Goal: Task Accomplishment & Management: Use online tool/utility

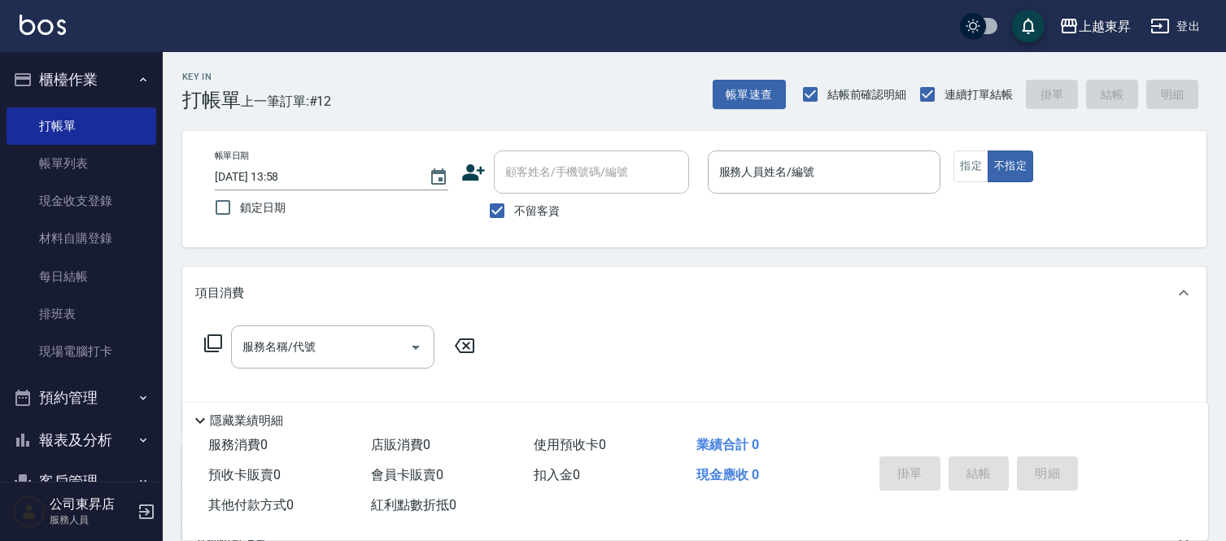
click at [1222, 78] on div "Key In 打帳單 上一筆訂單:#12 帳單速查 結帳前確認明細 連續打單結帳 掛單 結帳 明細 帳單日期 [DATE] 13:58 鎖定日期 顧客姓名/手…" at bounding box center [694, 403] width 1063 height 703
click at [1218, 45] on div "上越東昇 登出" at bounding box center [613, 26] width 1226 height 52
click at [1220, 53] on div "Key In 打帳單 上一筆訂單:#12 帳單速查 結帳前確認明細 連續打單結帳 掛單 結帳 明細 帳單日期 [DATE] 13:58 鎖定日期 顧客姓名/手…" at bounding box center [694, 403] width 1063 height 703
click at [135, 151] on link "帳單列表" at bounding box center [82, 163] width 150 height 37
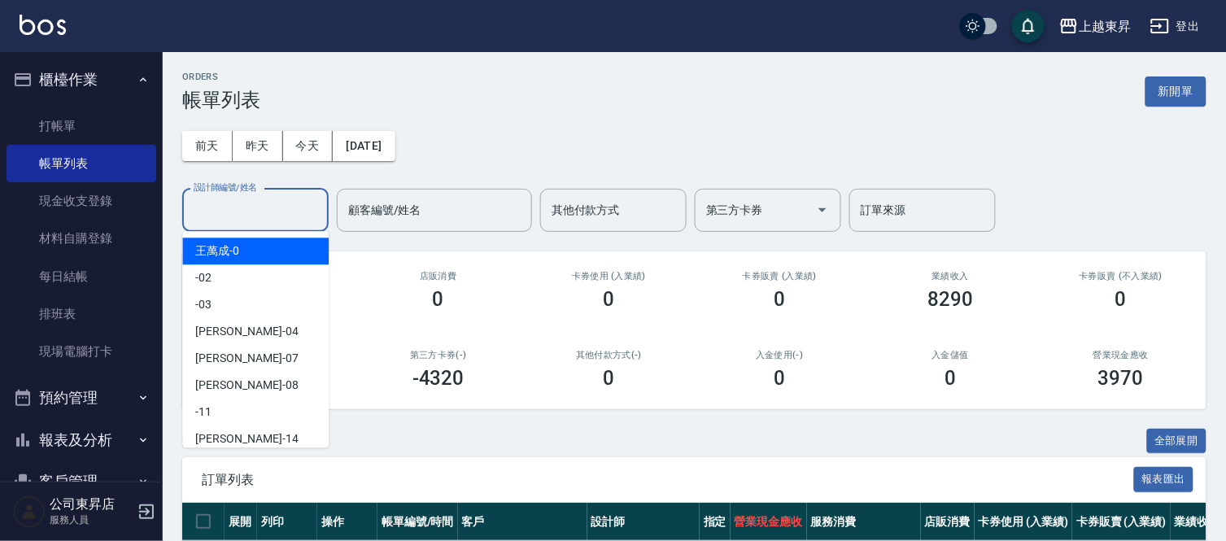
click at [214, 207] on input "設計師編號/姓名" at bounding box center [256, 210] width 132 height 28
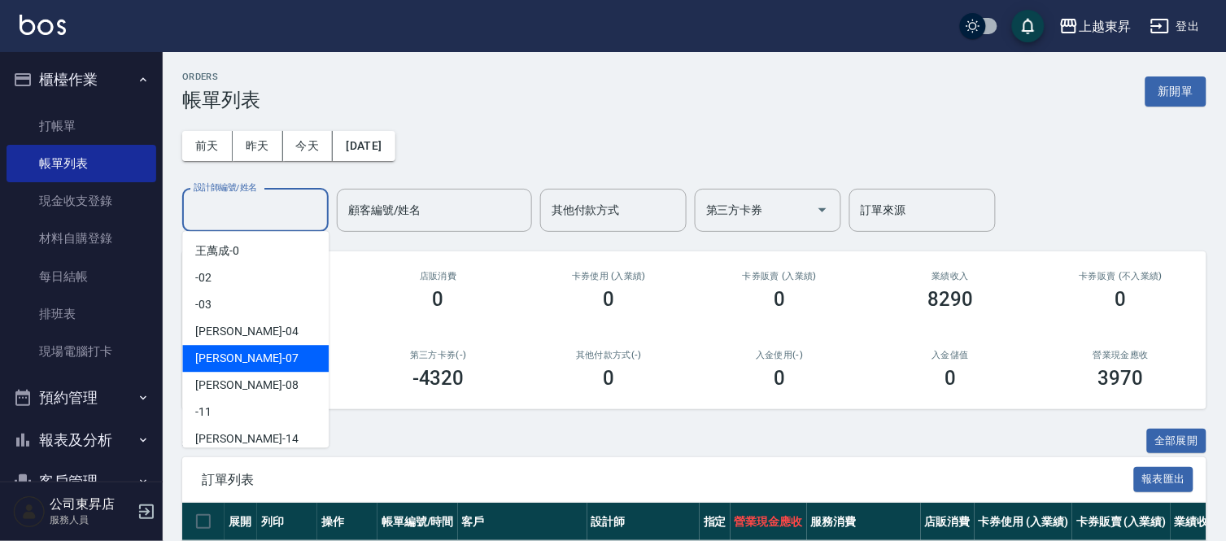
click at [225, 351] on span "榮松 -07" at bounding box center [246, 358] width 103 height 17
type input "[PERSON_NAME]-07"
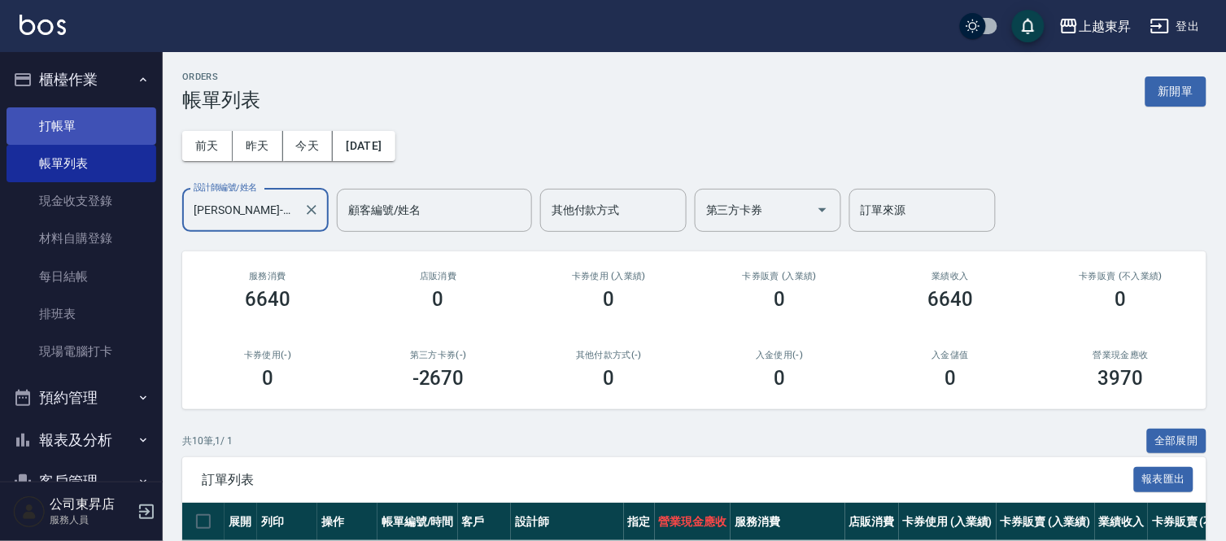
click at [88, 117] on link "打帳單" at bounding box center [82, 125] width 150 height 37
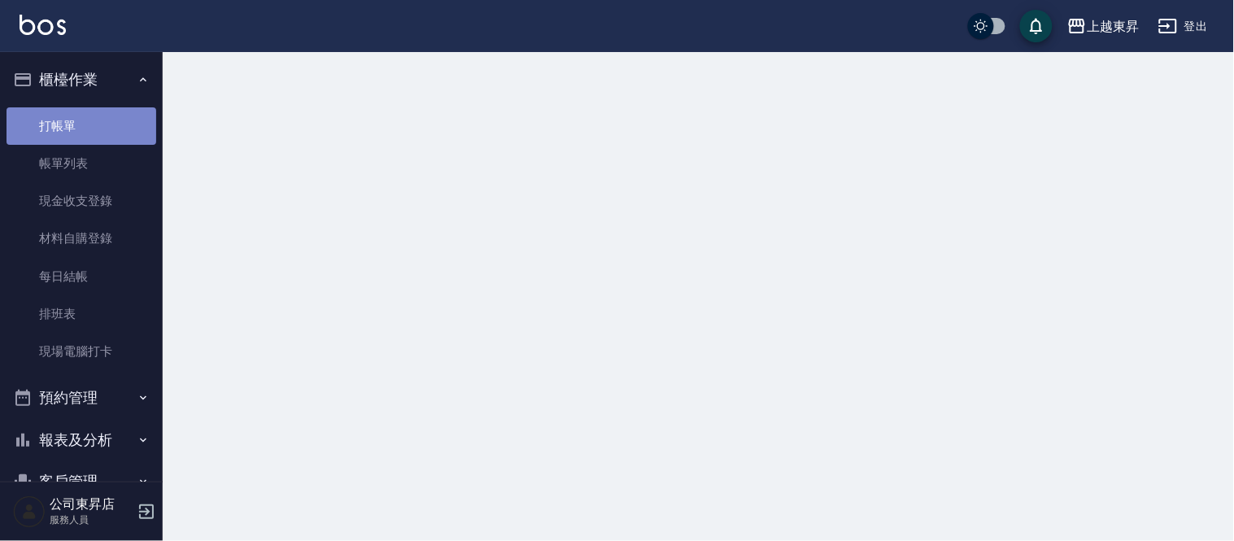
click at [88, 117] on link "打帳單" at bounding box center [82, 125] width 150 height 37
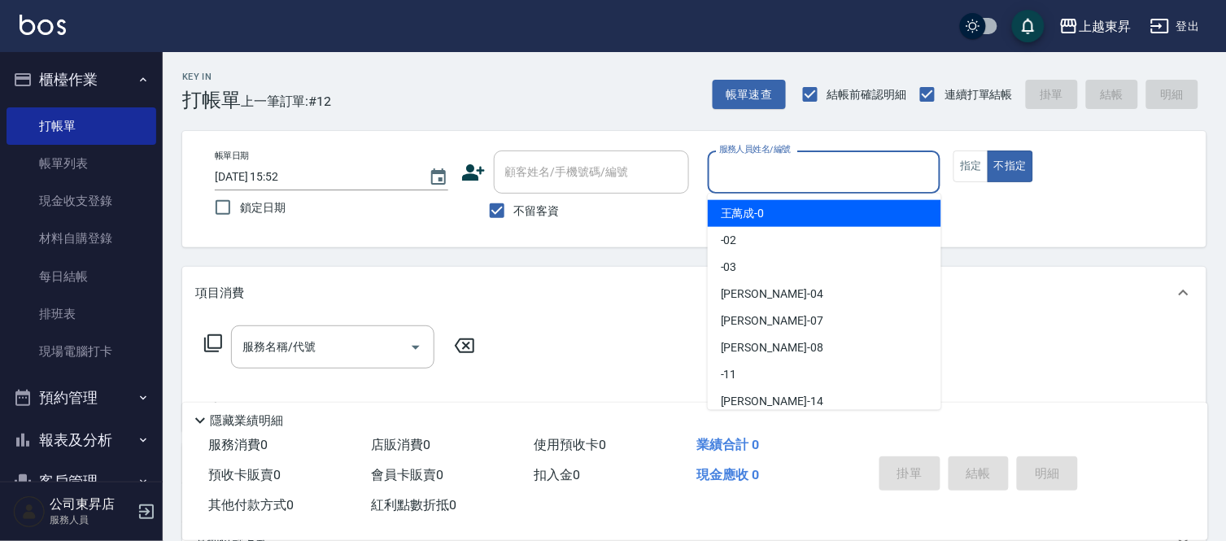
click at [731, 165] on input "服務人員姓名/編號" at bounding box center [824, 172] width 219 height 28
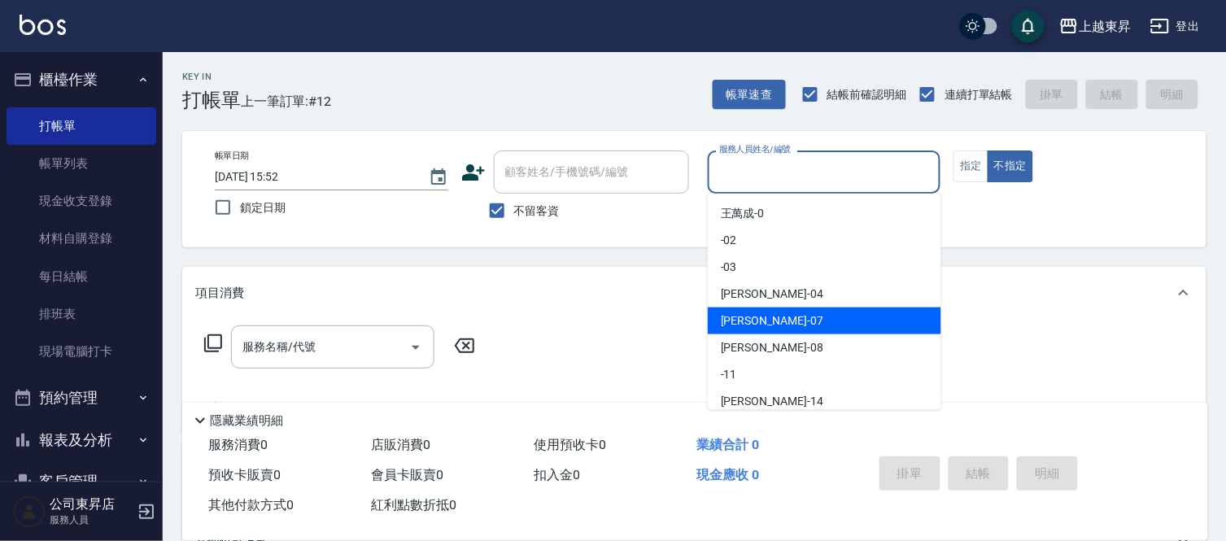
click at [758, 321] on span "榮松 -07" at bounding box center [772, 320] width 103 height 17
type input "[PERSON_NAME]-07"
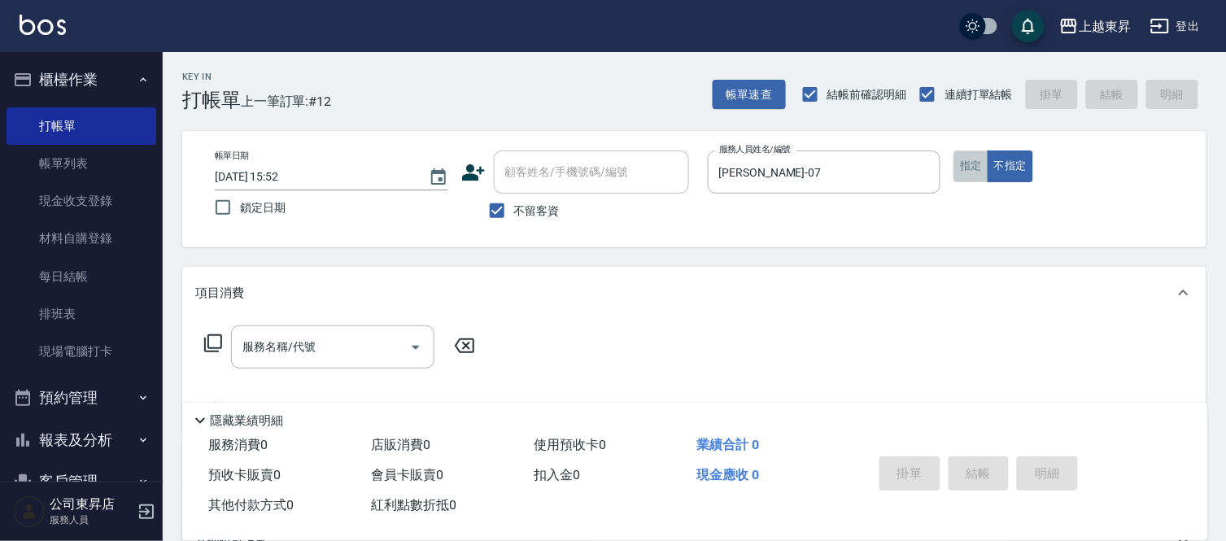
click at [971, 164] on button "指定" at bounding box center [970, 167] width 35 height 32
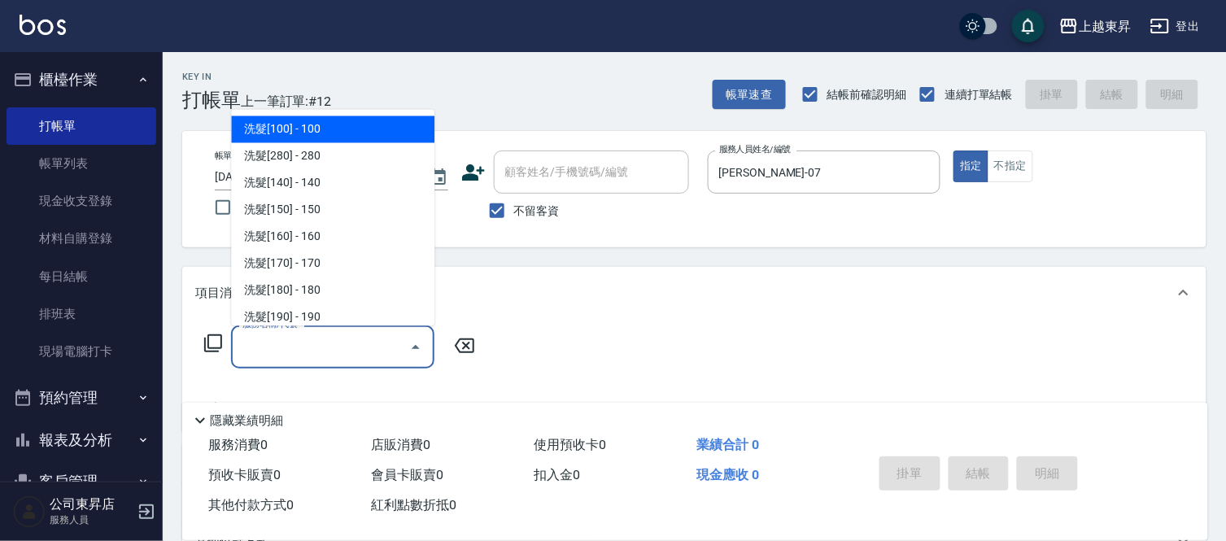
click at [315, 345] on input "服務名稱/代號" at bounding box center [320, 347] width 164 height 28
click at [325, 127] on span "洗髮[100] - 100" at bounding box center [332, 129] width 203 height 27
type input "洗髮[100](201)"
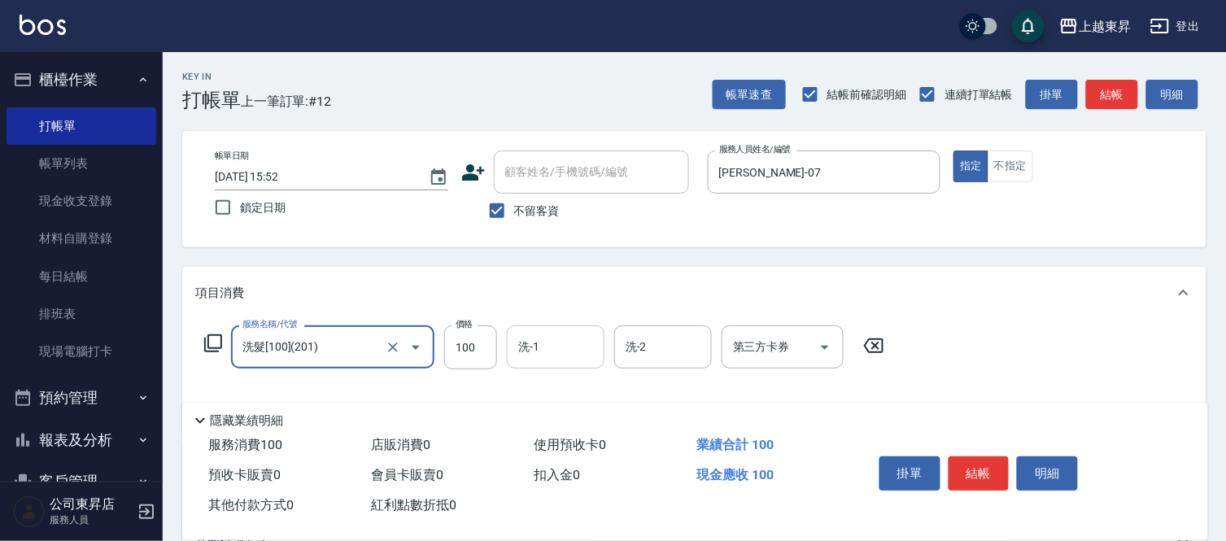
click at [538, 343] on input "洗-1" at bounding box center [555, 347] width 83 height 28
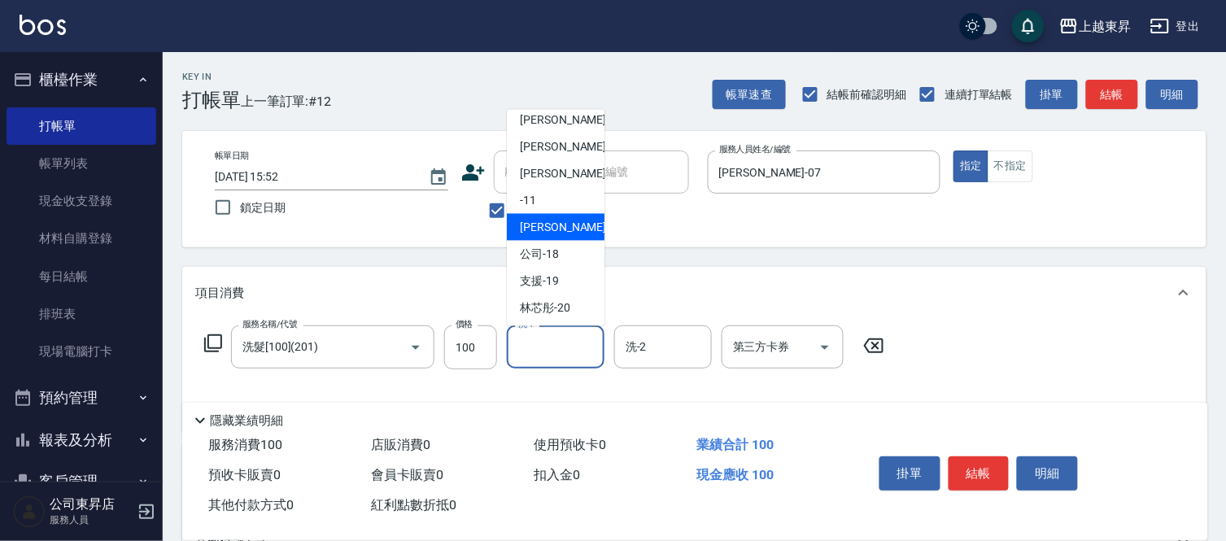
scroll to position [181, 0]
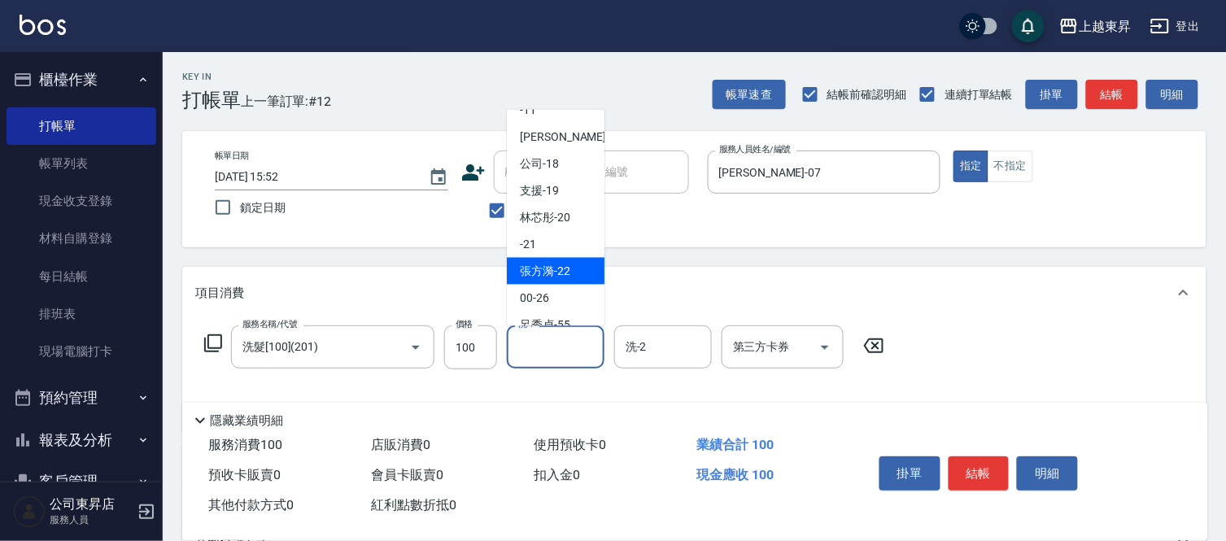
click at [560, 273] on span "[PERSON_NAME]-22" at bounding box center [545, 271] width 50 height 17
type input "[PERSON_NAME]-22"
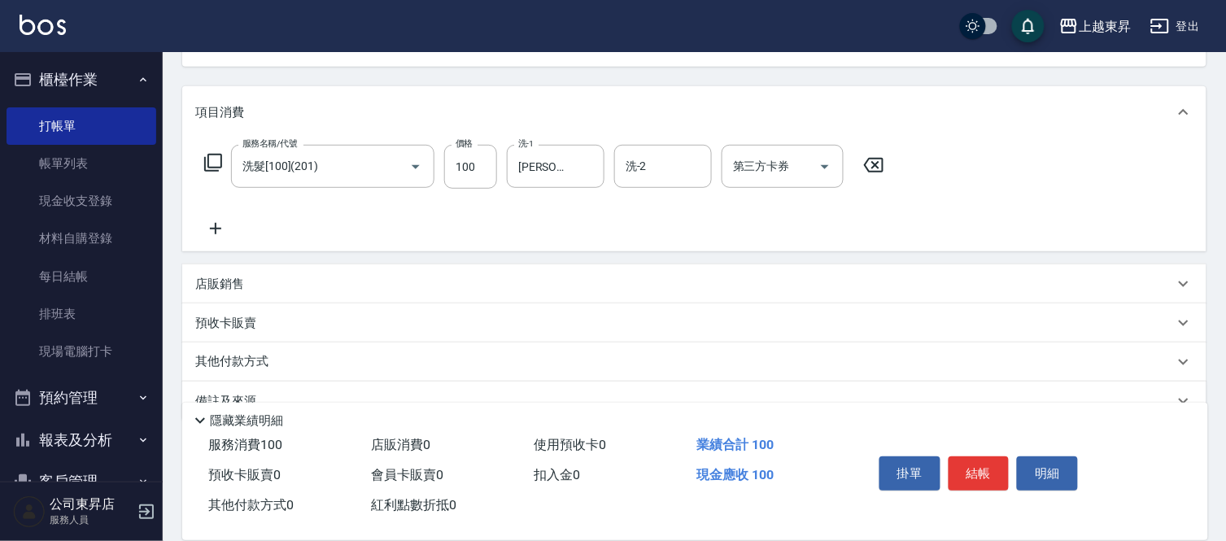
click at [213, 226] on icon at bounding box center [215, 229] width 41 height 20
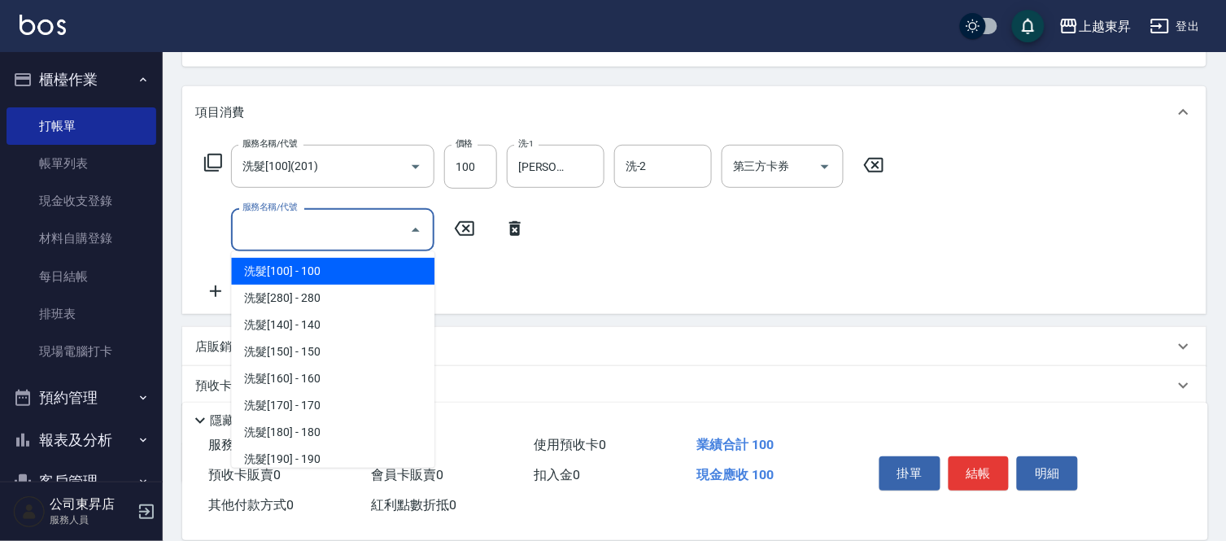
click at [261, 230] on input "服務名稱/代號" at bounding box center [320, 230] width 164 height 28
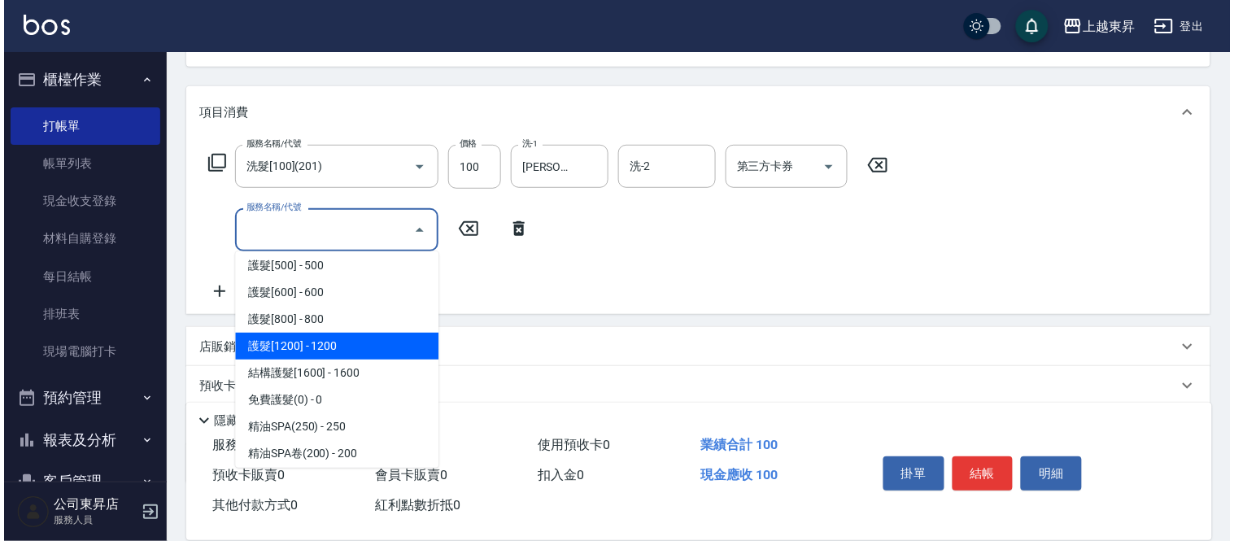
scroll to position [1898, 0]
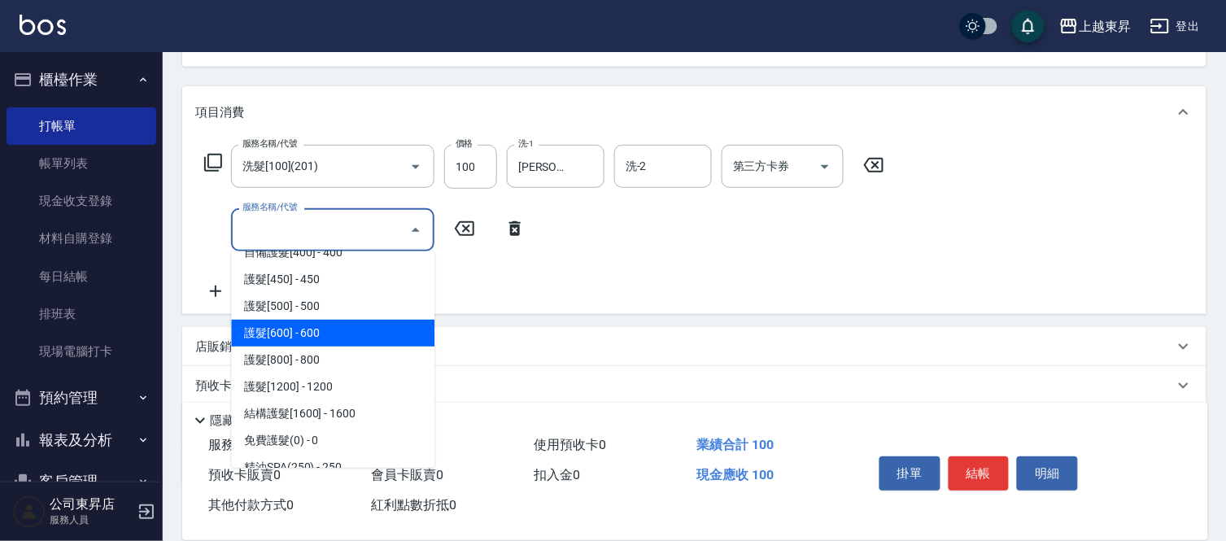
click at [329, 334] on span "護髮[600] - 600" at bounding box center [332, 333] width 203 height 27
type input "護髮[600](603)"
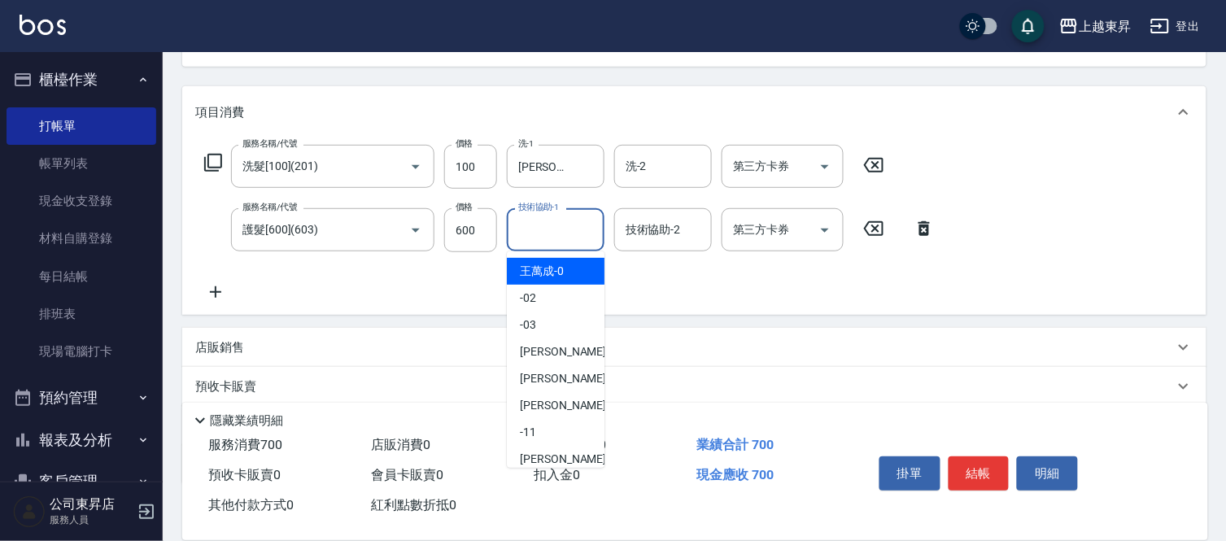
click at [541, 228] on input "技術協助-1" at bounding box center [555, 230] width 83 height 28
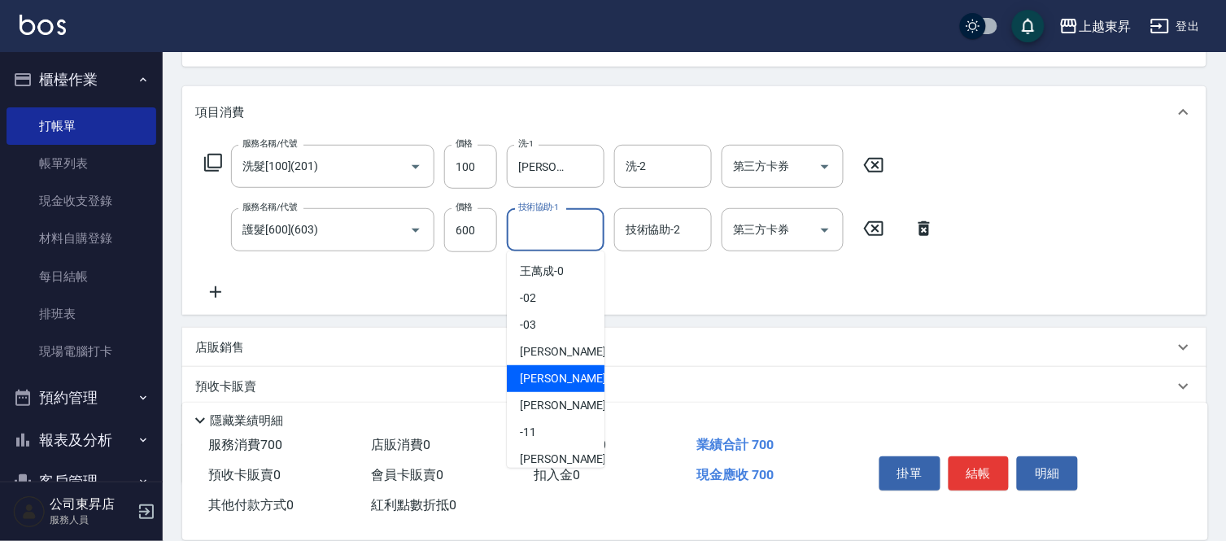
click at [521, 375] on span "榮松 -07" at bounding box center [571, 378] width 103 height 17
type input "[PERSON_NAME]-07"
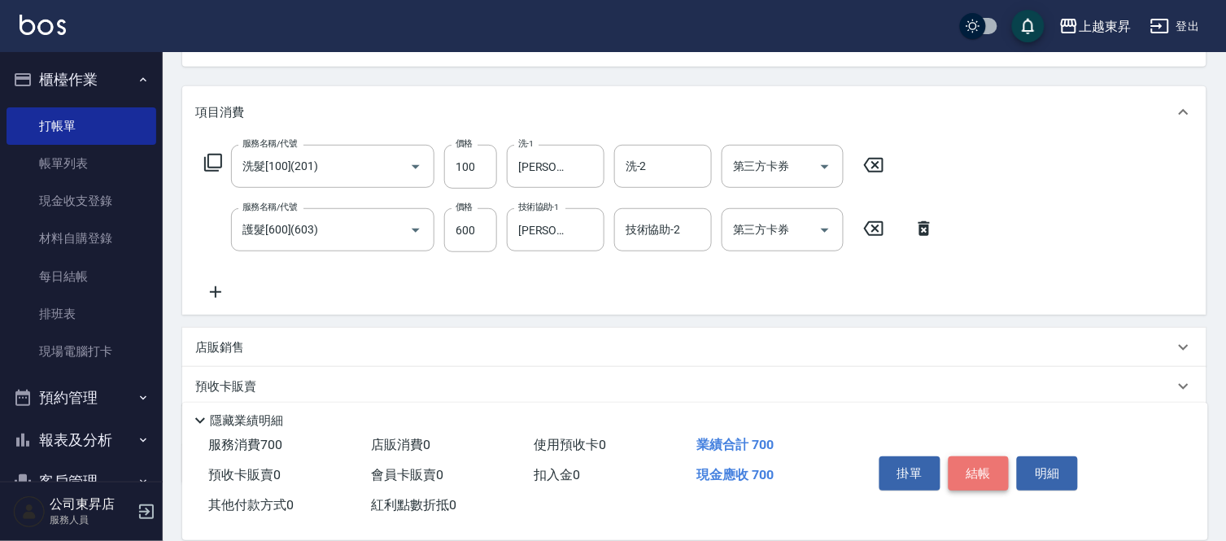
click at [974, 461] on button "結帳" at bounding box center [979, 473] width 61 height 34
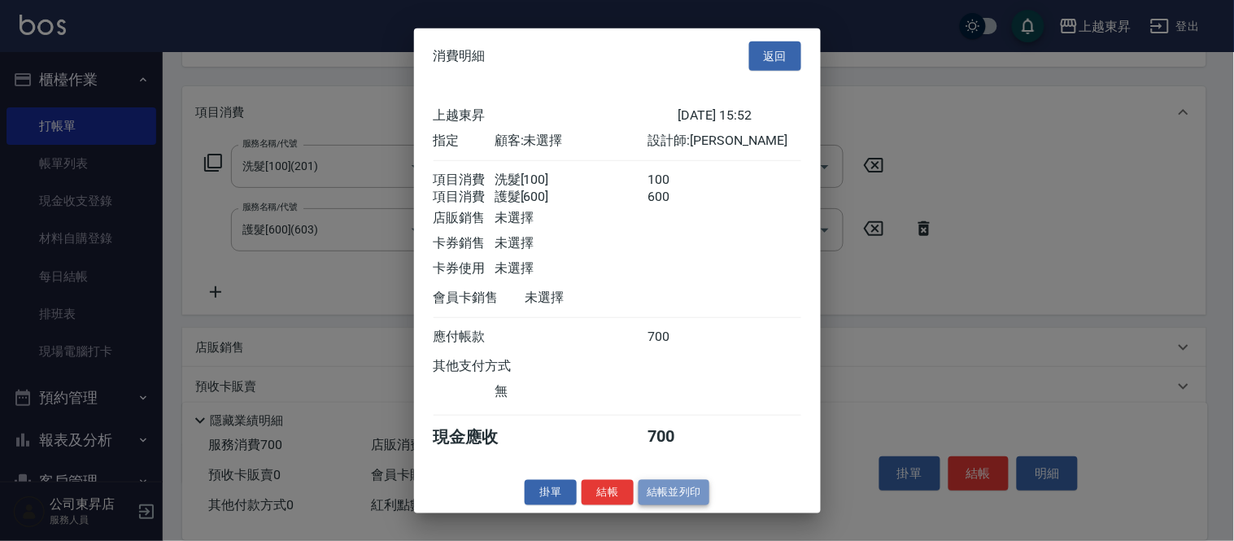
click at [676, 495] on button "結帳並列印" at bounding box center [674, 492] width 71 height 25
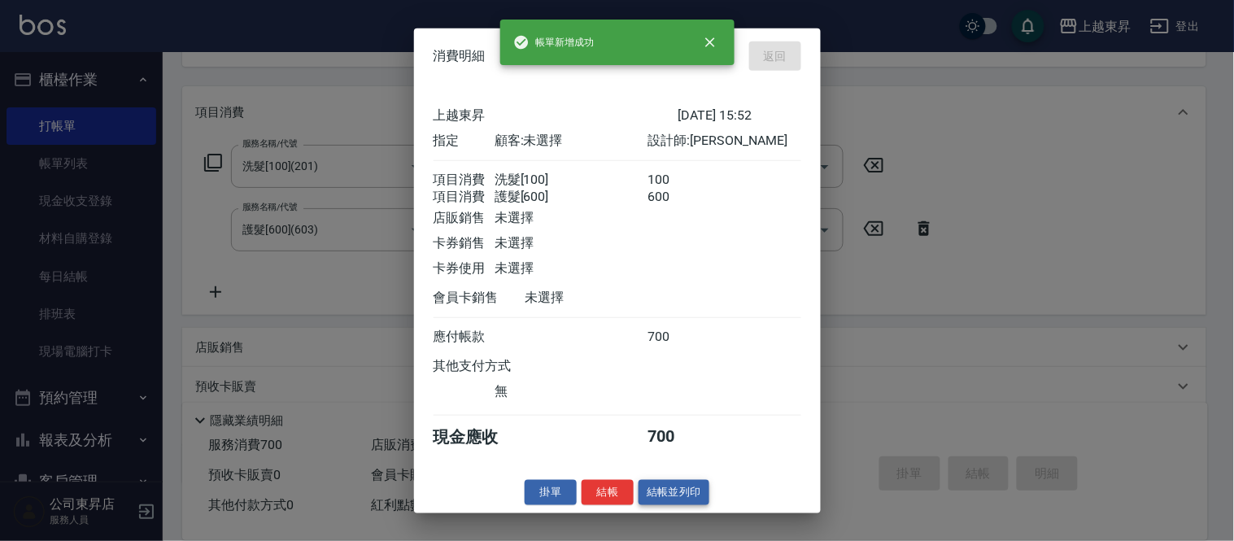
type input "[DATE] 15:53"
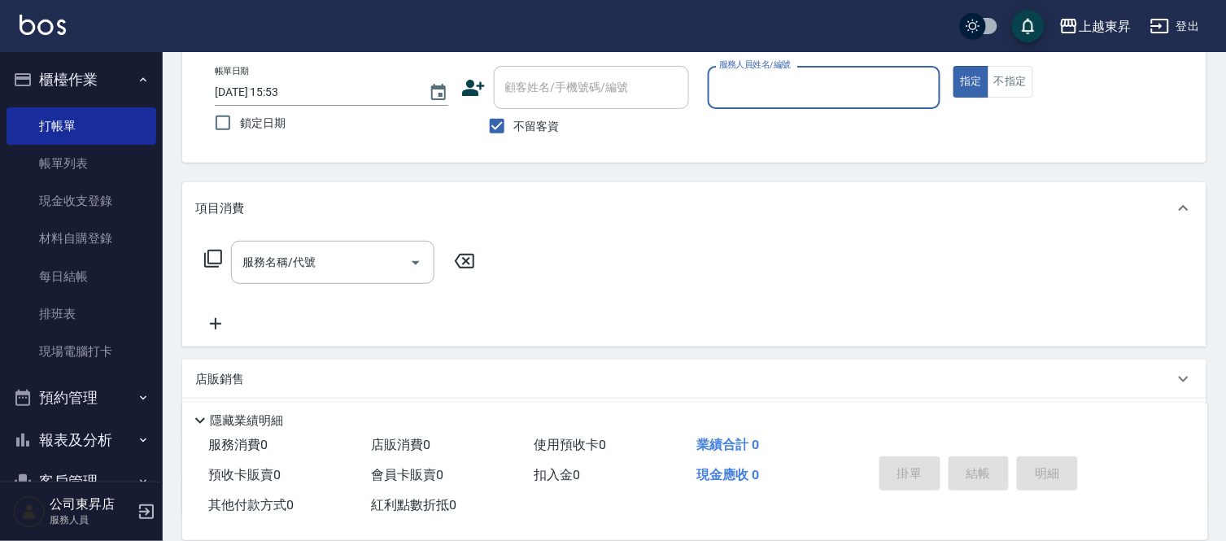
scroll to position [0, 0]
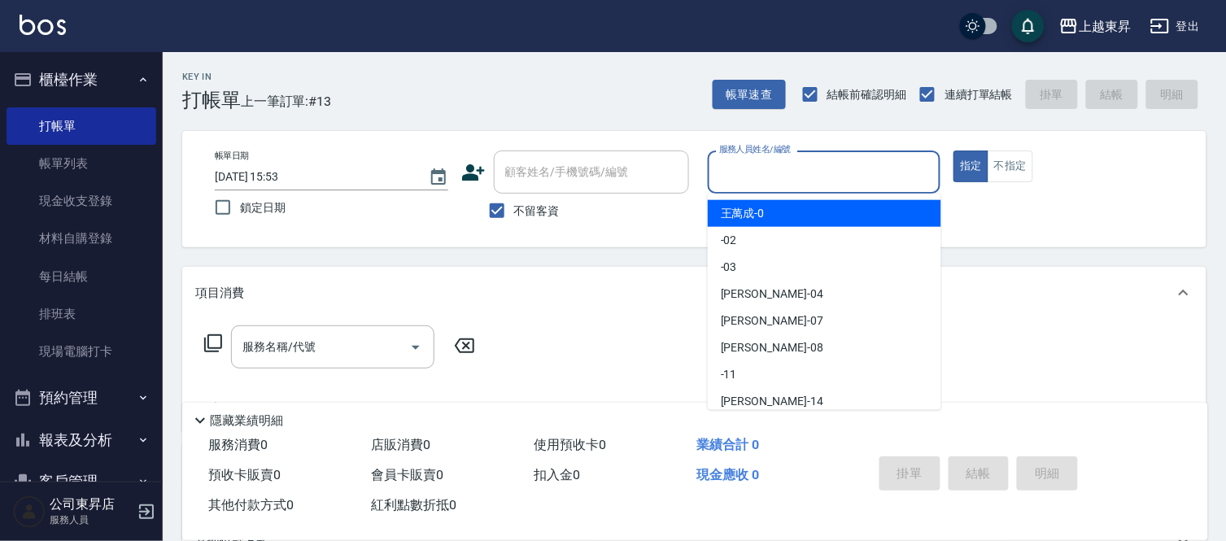
click at [735, 173] on input "服務人員姓名/編號" at bounding box center [824, 172] width 219 height 28
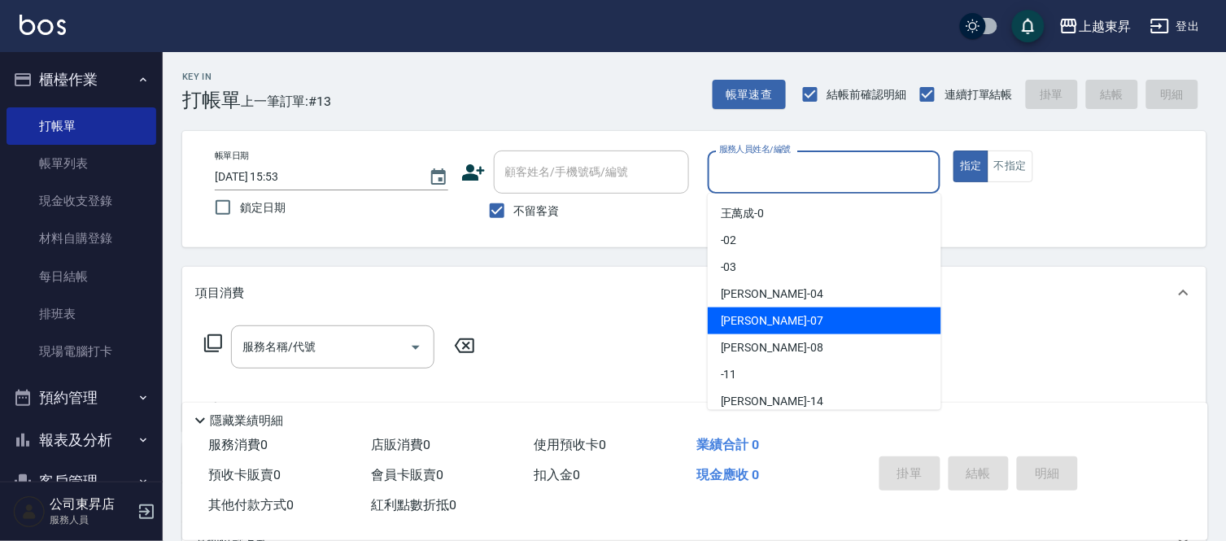
click at [773, 315] on div "榮松 -07" at bounding box center [824, 321] width 233 height 27
type input "[PERSON_NAME]-07"
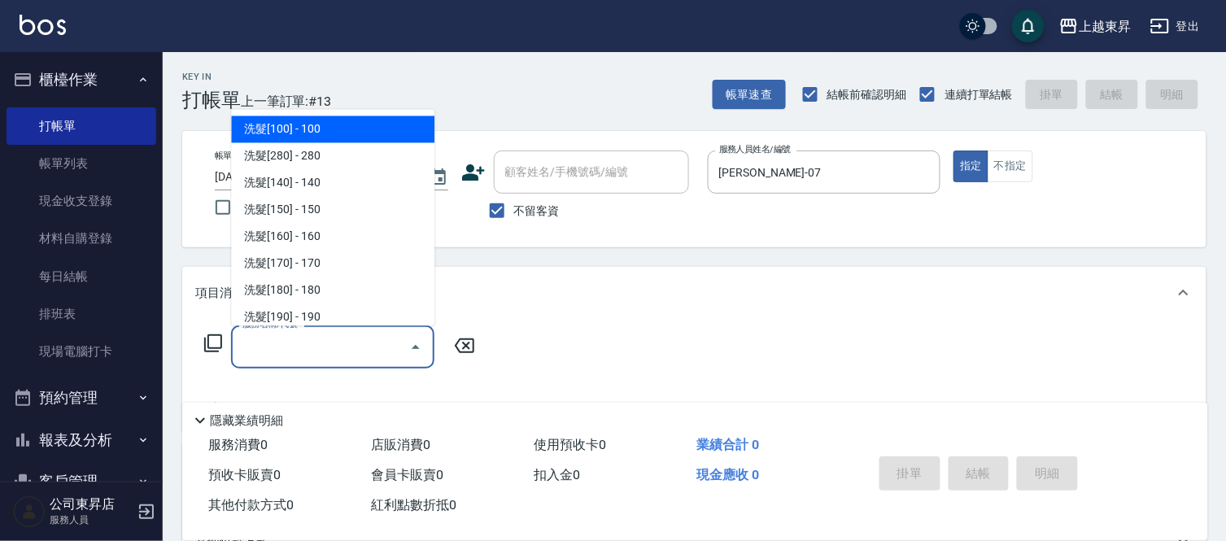
click at [291, 342] on input "服務名稱/代號" at bounding box center [320, 347] width 164 height 28
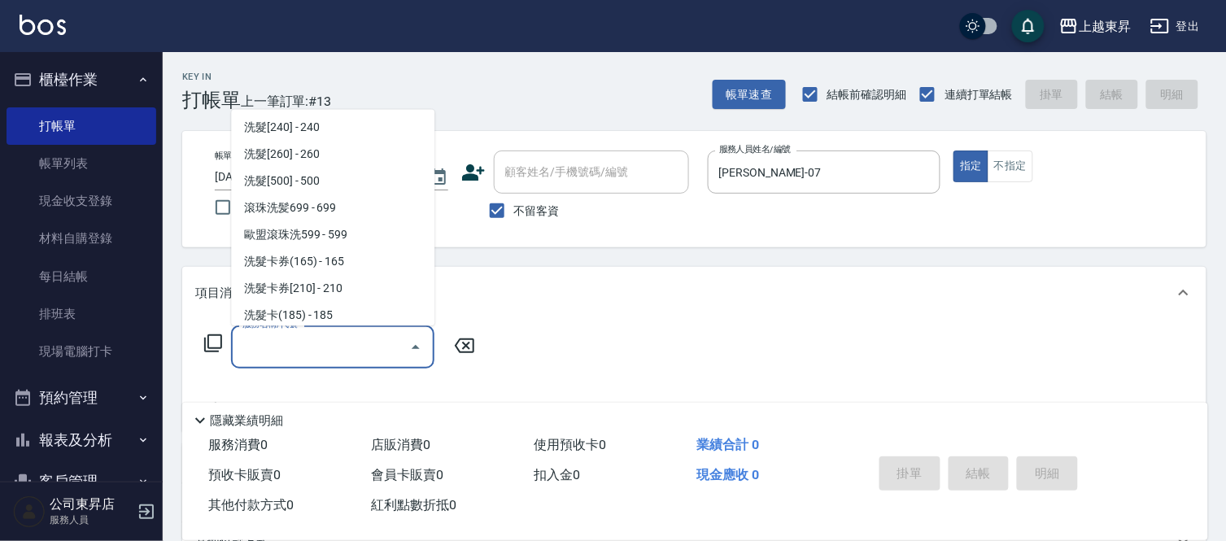
scroll to position [361, 0]
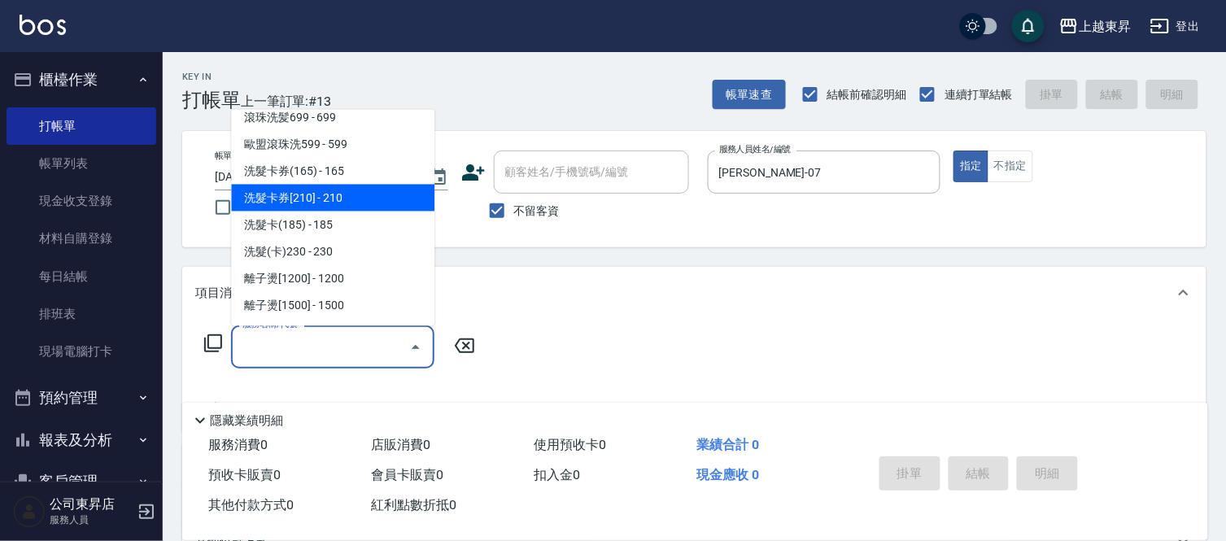
click at [358, 190] on span "洗髮卡券[210] - 210" at bounding box center [332, 198] width 203 height 27
type input "洗髮卡券[210](222)"
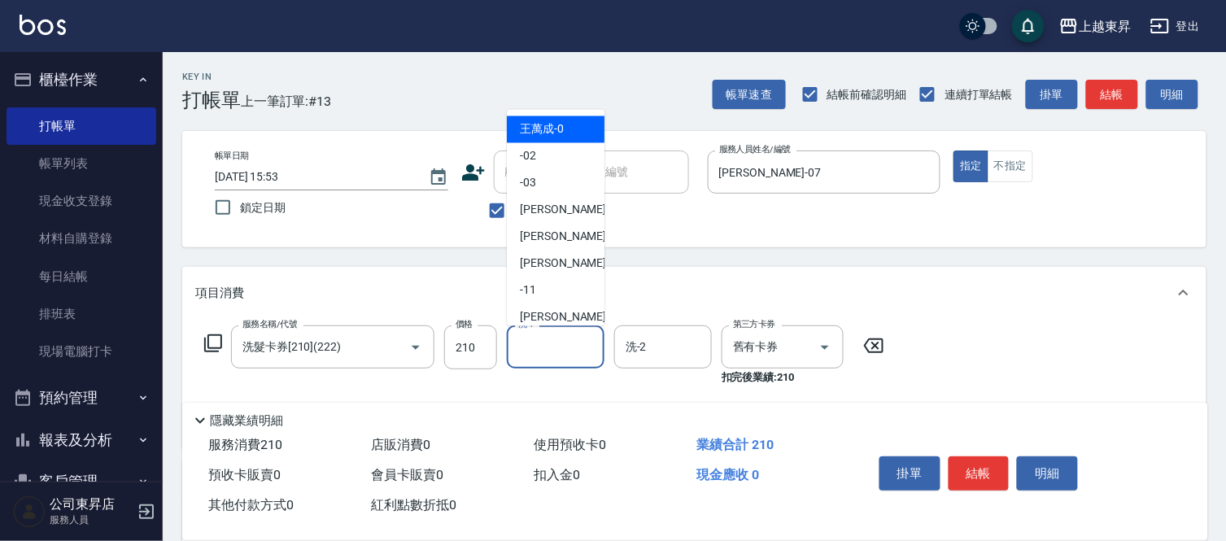
click at [543, 347] on input "洗-1" at bounding box center [555, 347] width 83 height 28
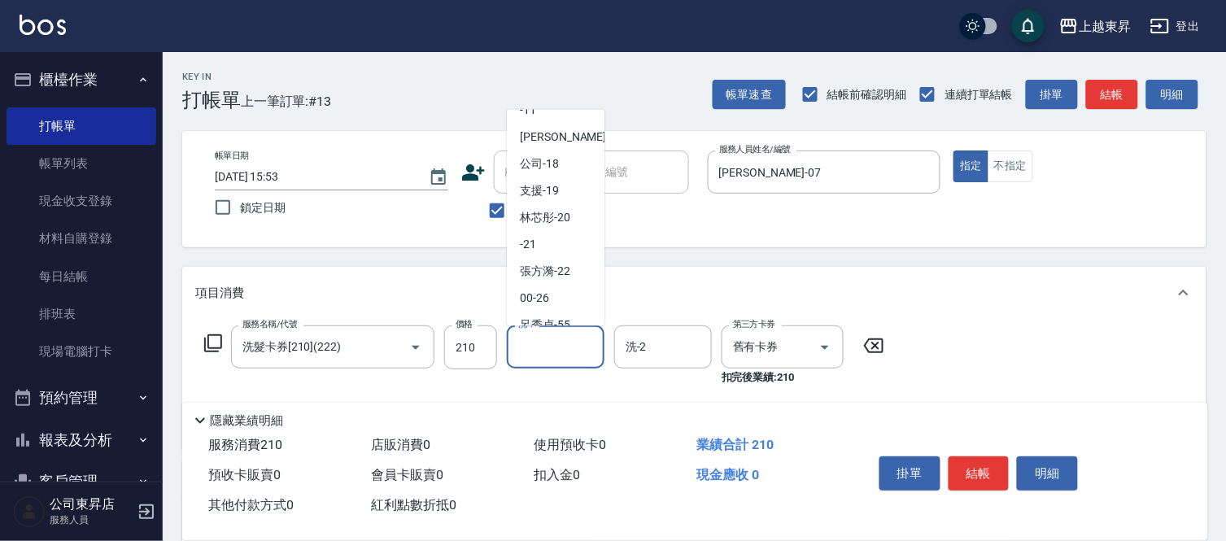
scroll to position [252, 0]
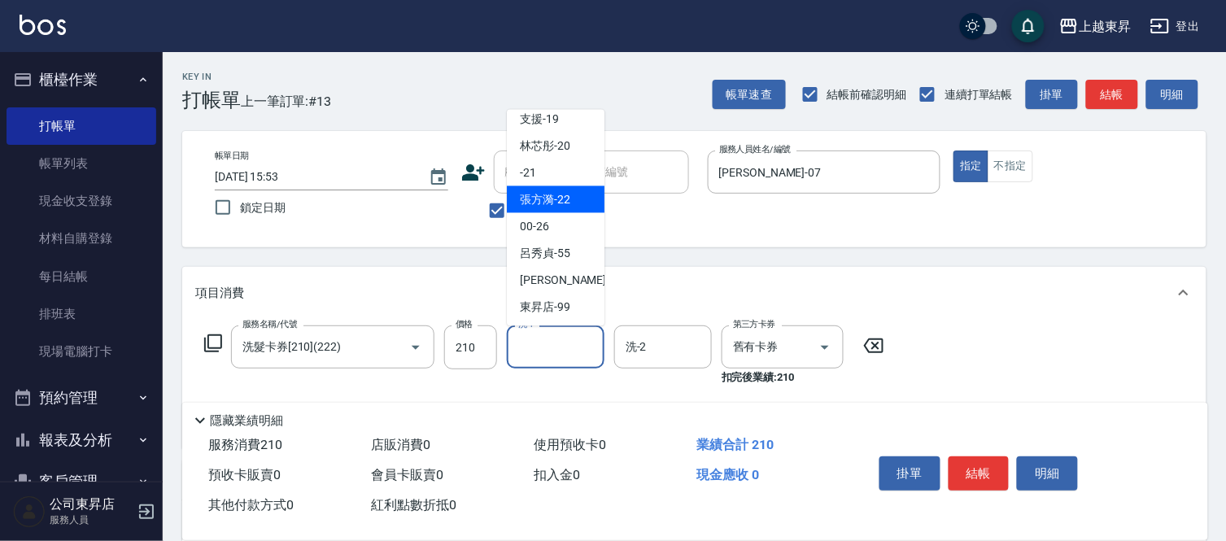
click at [545, 197] on span "[PERSON_NAME]-22" at bounding box center [545, 199] width 50 height 17
type input "[PERSON_NAME]-22"
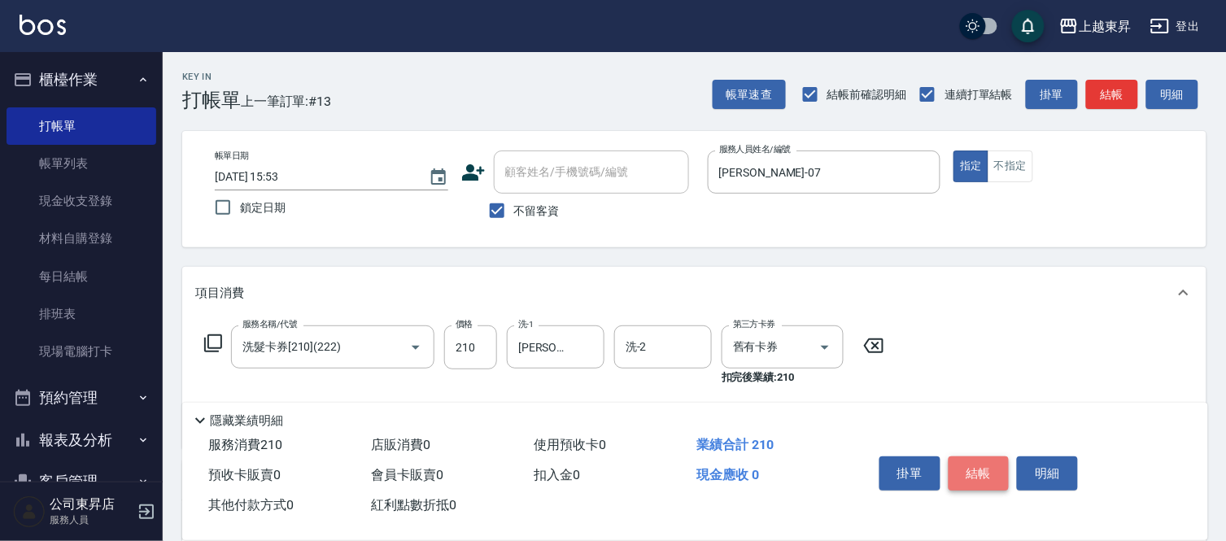
click at [973, 466] on button "結帳" at bounding box center [979, 473] width 61 height 34
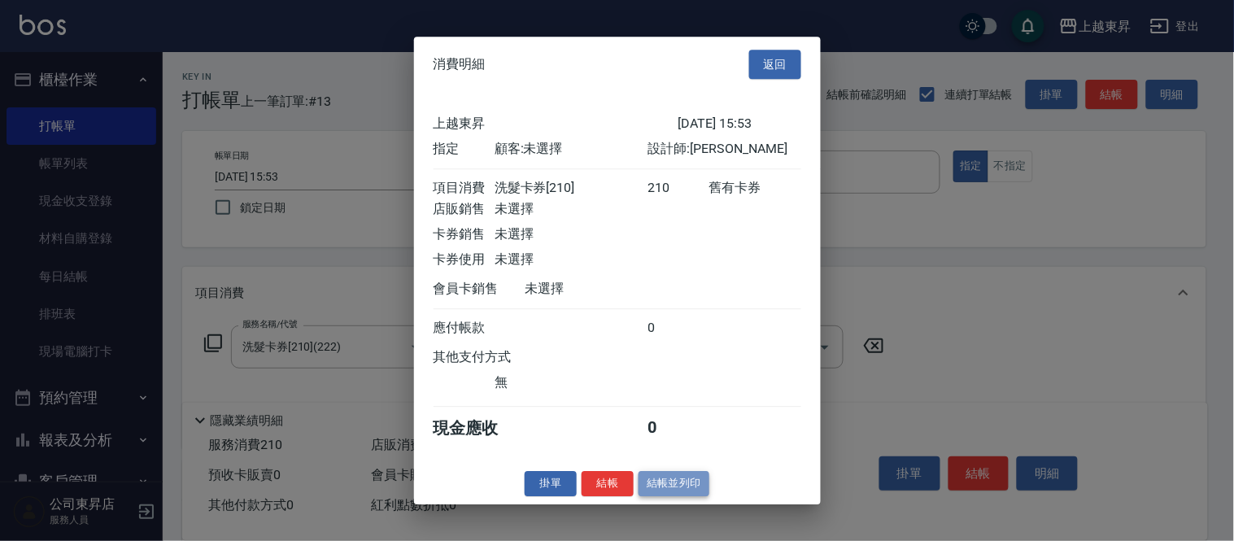
click at [661, 496] on button "結帳並列印" at bounding box center [674, 483] width 71 height 25
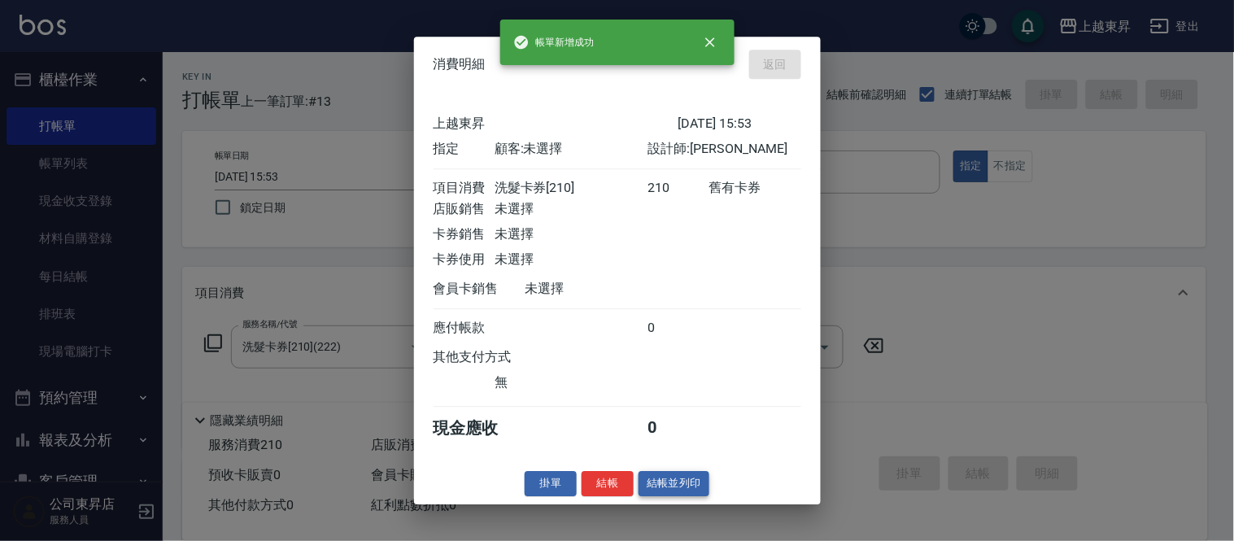
type input "[DATE] 15:54"
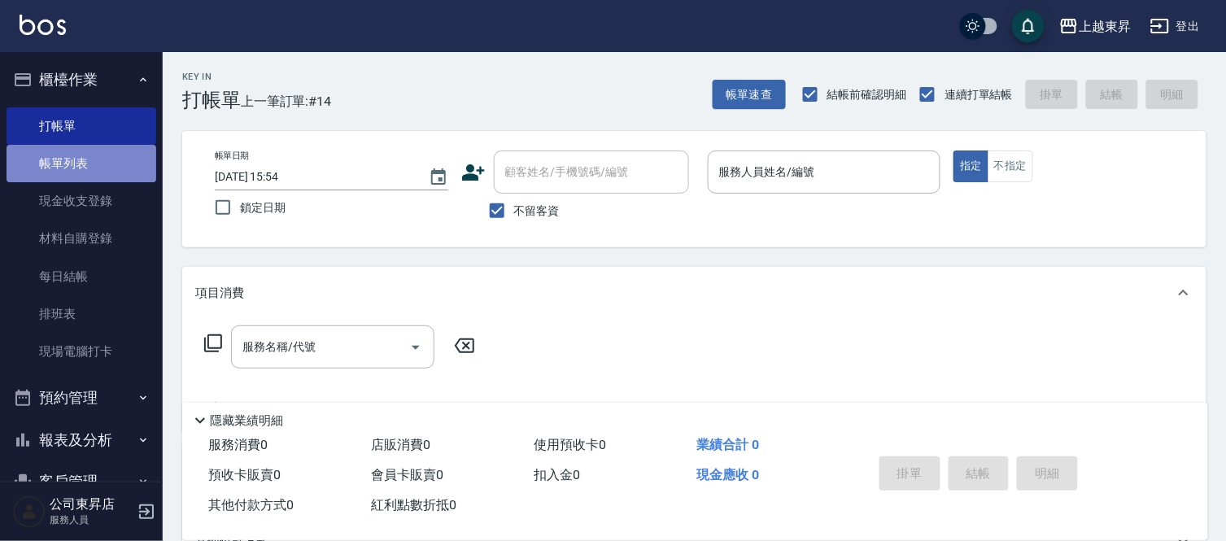
click at [81, 166] on link "帳單列表" at bounding box center [82, 163] width 150 height 37
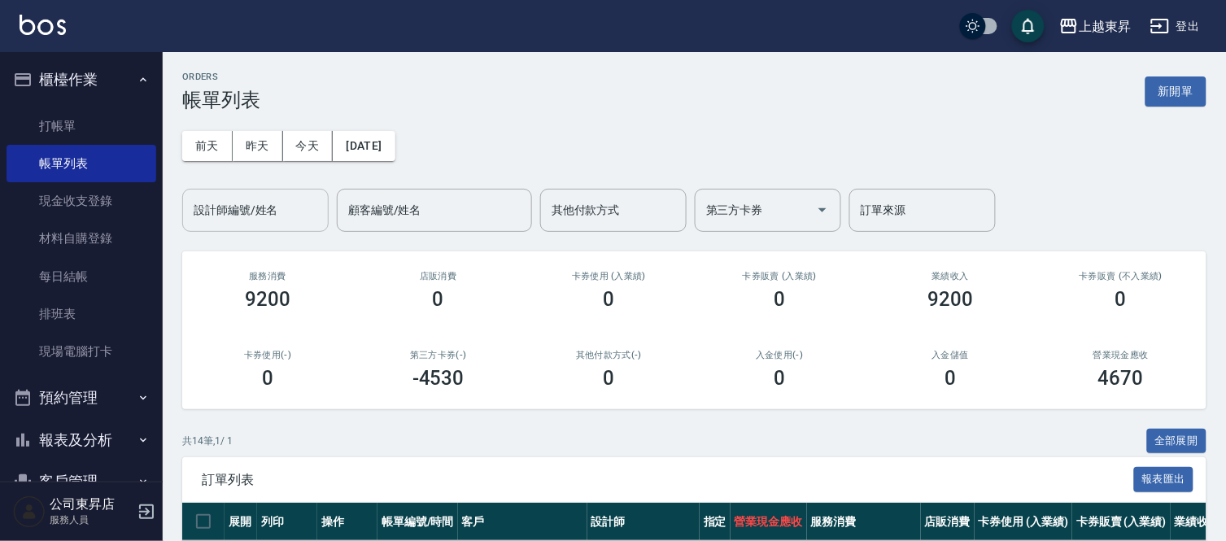
click at [231, 207] on input "設計師編號/姓名" at bounding box center [256, 210] width 132 height 28
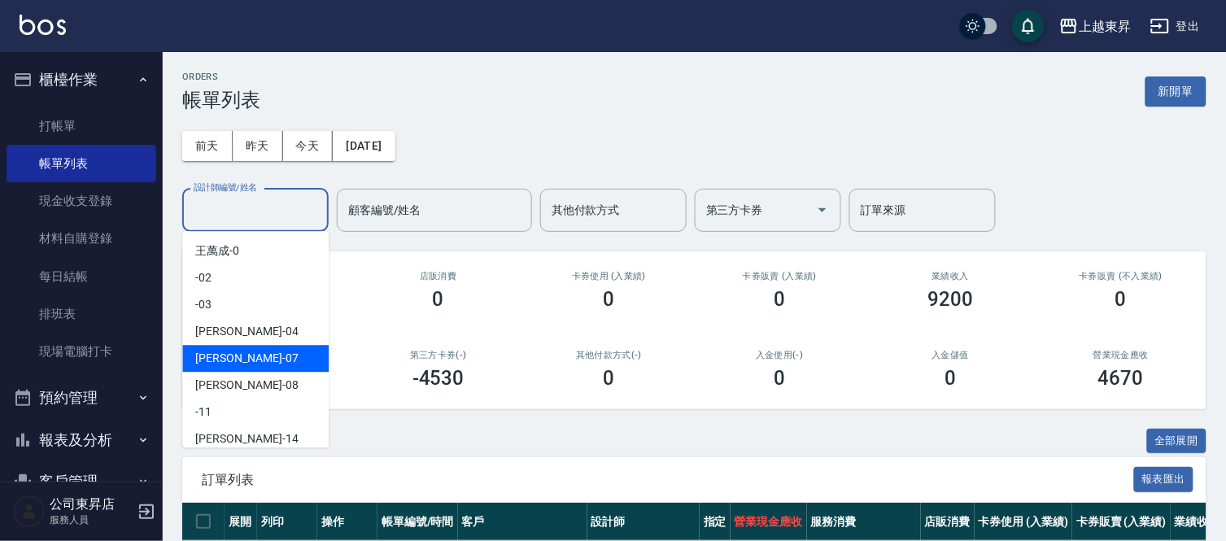
click at [224, 352] on span "榮松 -07" at bounding box center [246, 358] width 103 height 17
type input "[PERSON_NAME]-07"
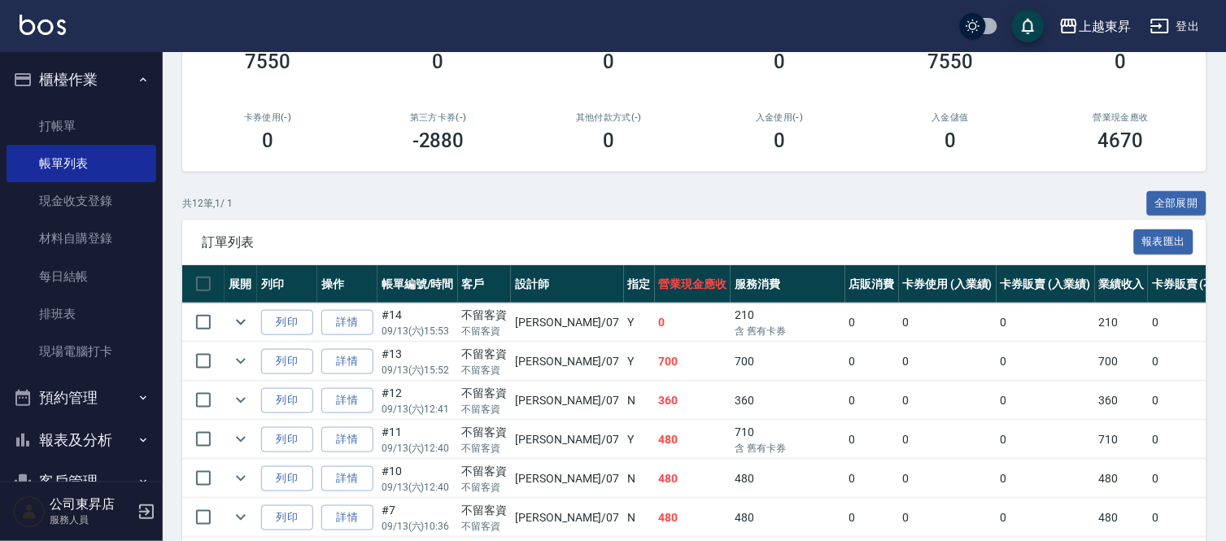
scroll to position [271, 0]
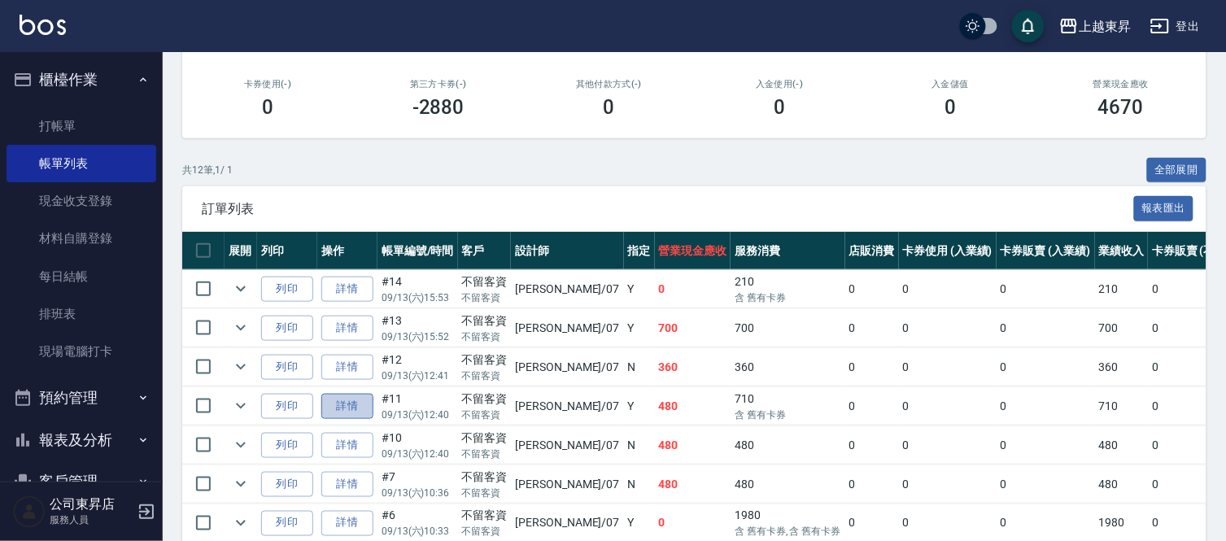
click at [344, 403] on link "詳情" at bounding box center [347, 406] width 52 height 25
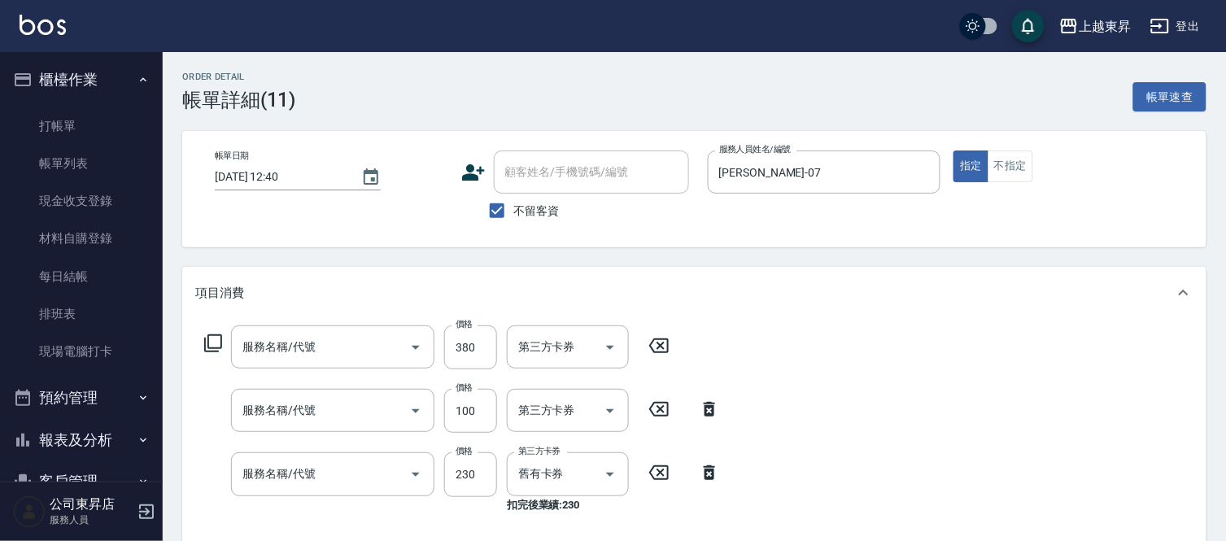
type input "[DATE] 12:40"
checkbox input "true"
type input "[PERSON_NAME]-07"
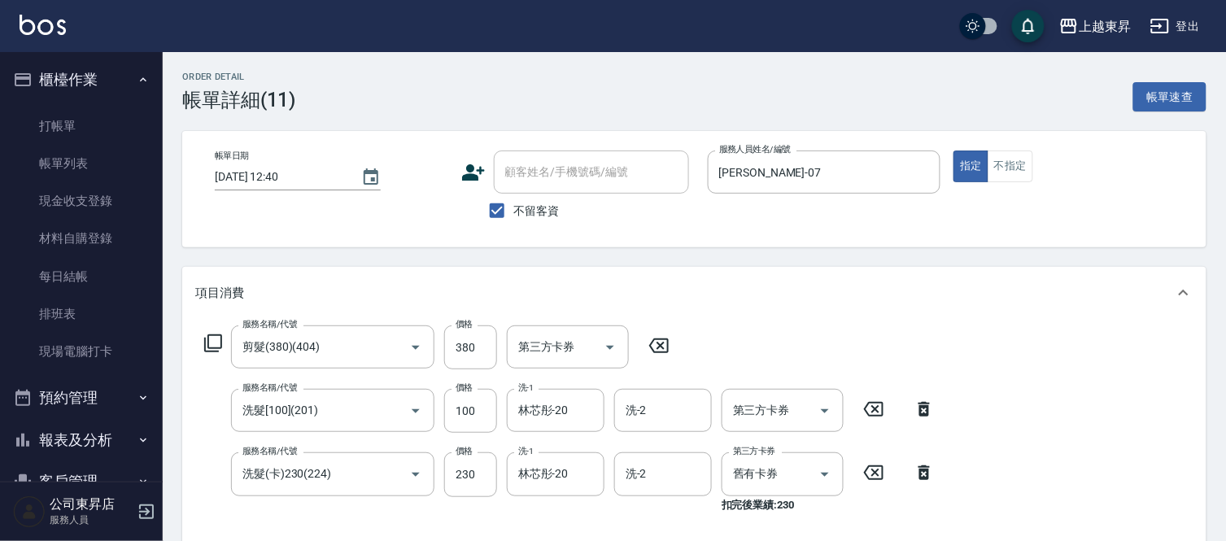
type input "剪髮(380)(404)"
type input "洗髮[100](201)"
type input "洗髮(卡)230(224)"
click at [84, 117] on link "打帳單" at bounding box center [82, 125] width 150 height 37
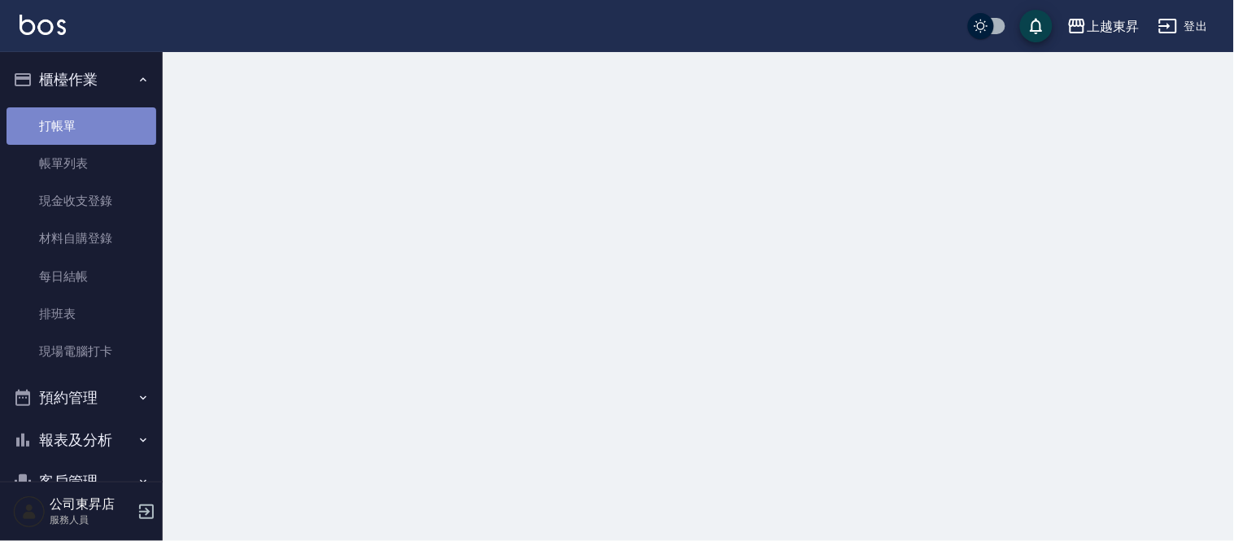
click at [84, 117] on link "打帳單" at bounding box center [82, 125] width 150 height 37
drag, startPoint x: 84, startPoint y: 117, endPoint x: 54, endPoint y: 117, distance: 30.1
click at [79, 117] on link "打帳單" at bounding box center [82, 125] width 150 height 37
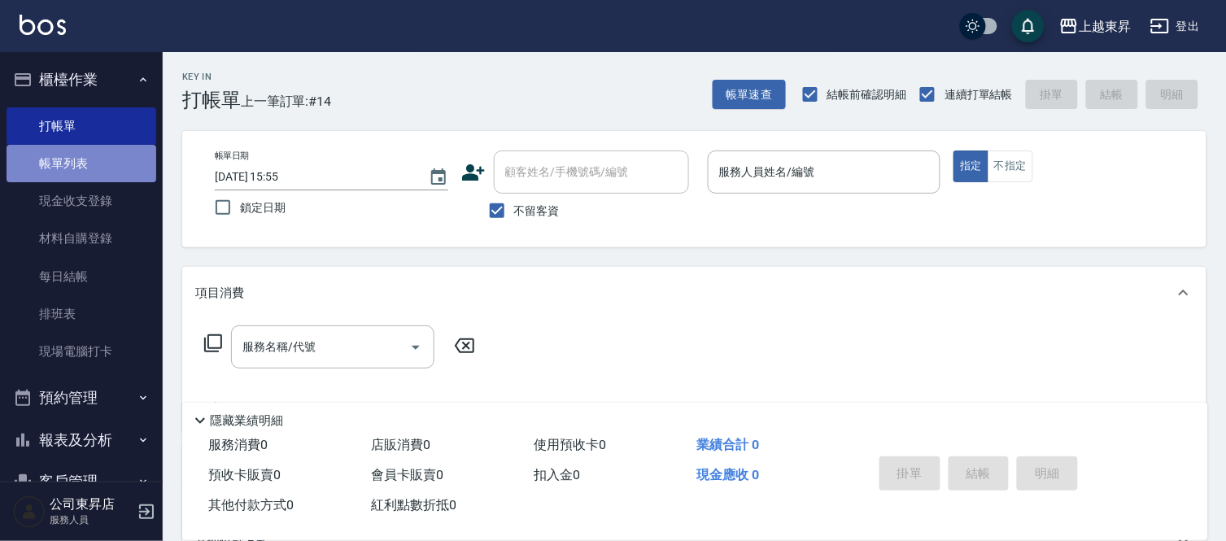
click at [112, 161] on link "帳單列表" at bounding box center [82, 163] width 150 height 37
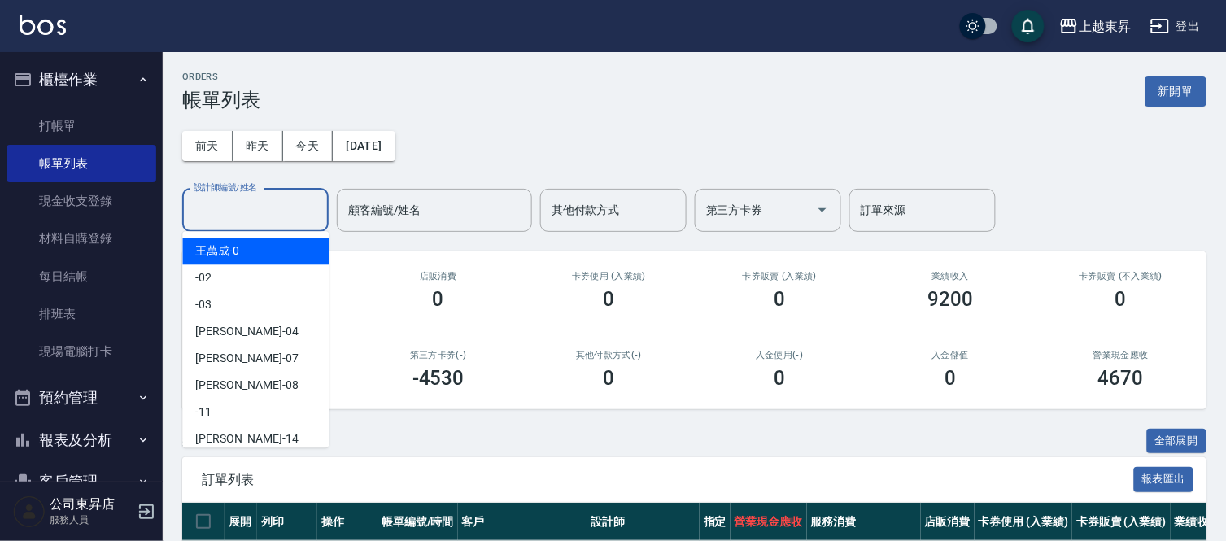
click at [207, 206] on input "設計師編號/姓名" at bounding box center [256, 210] width 132 height 28
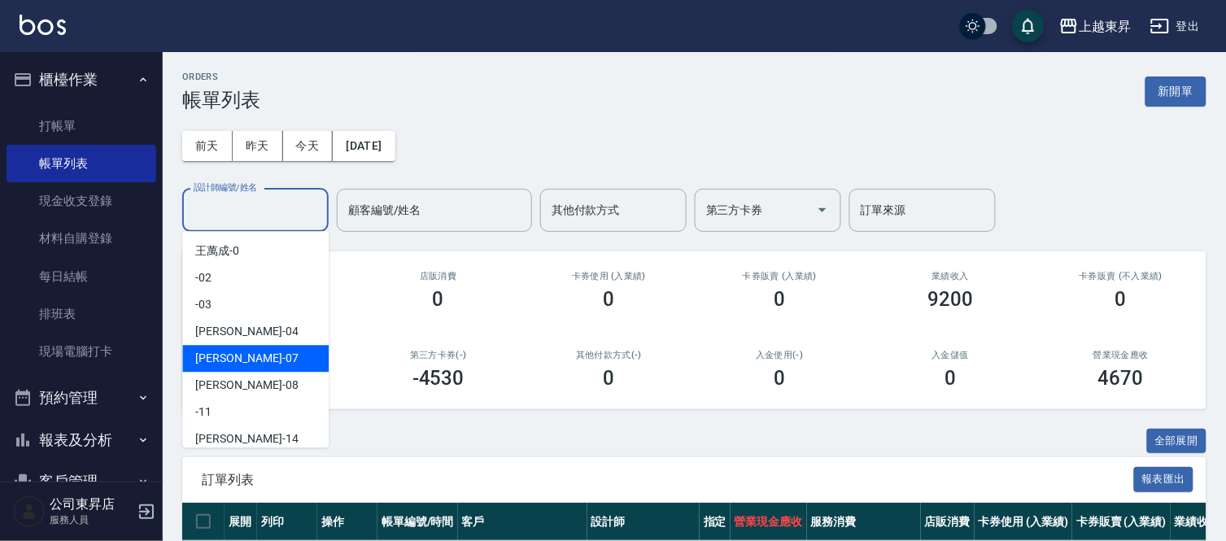
click at [221, 347] on div "榮松 -07" at bounding box center [255, 358] width 146 height 27
type input "[PERSON_NAME]-07"
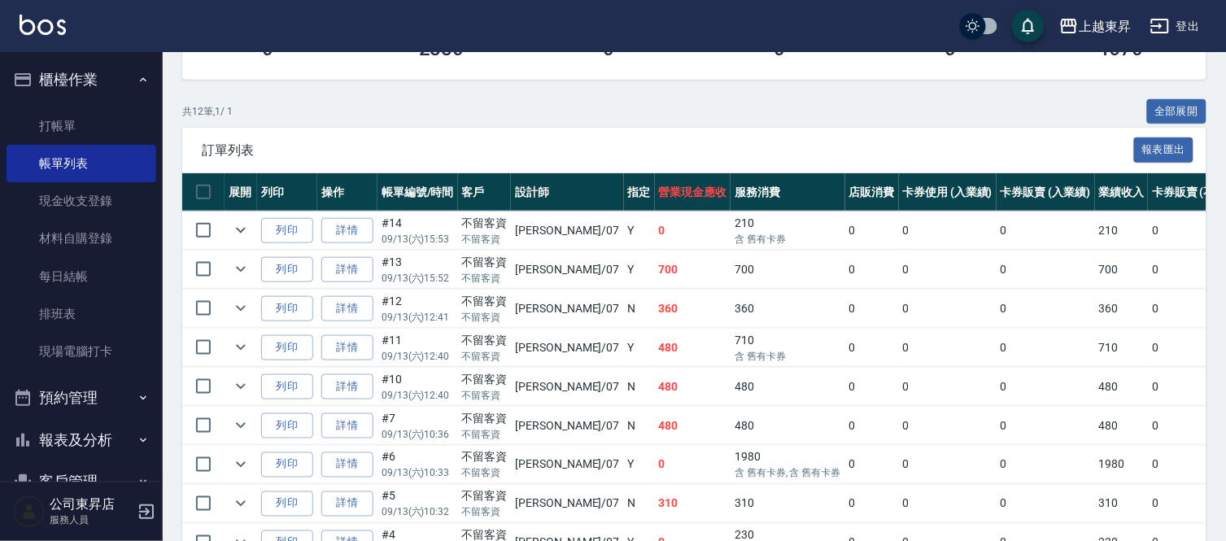
scroll to position [361, 0]
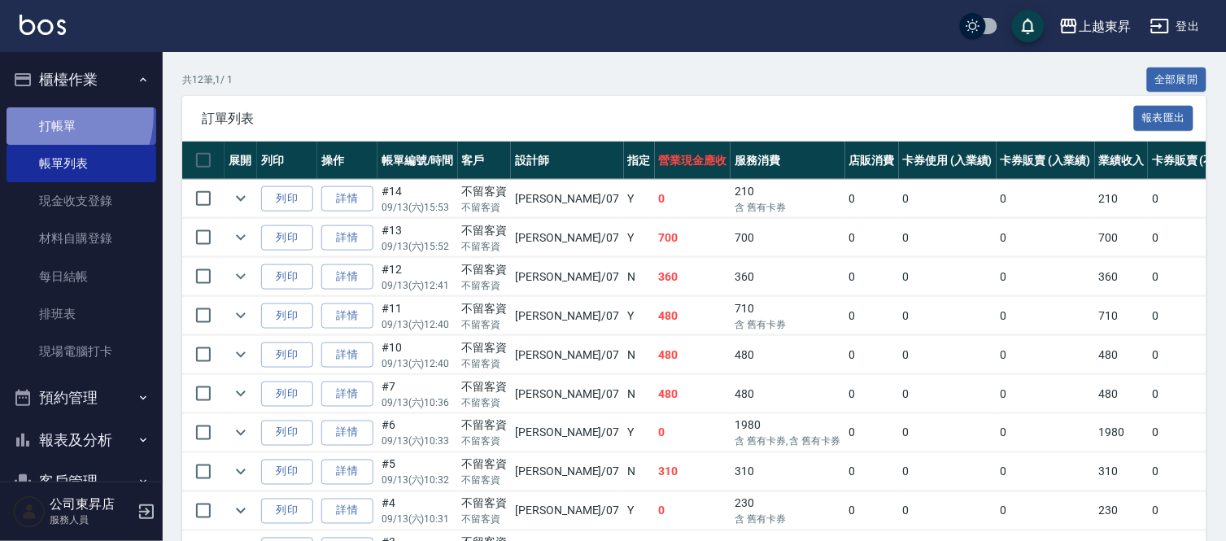
click at [45, 114] on link "打帳單" at bounding box center [82, 125] width 150 height 37
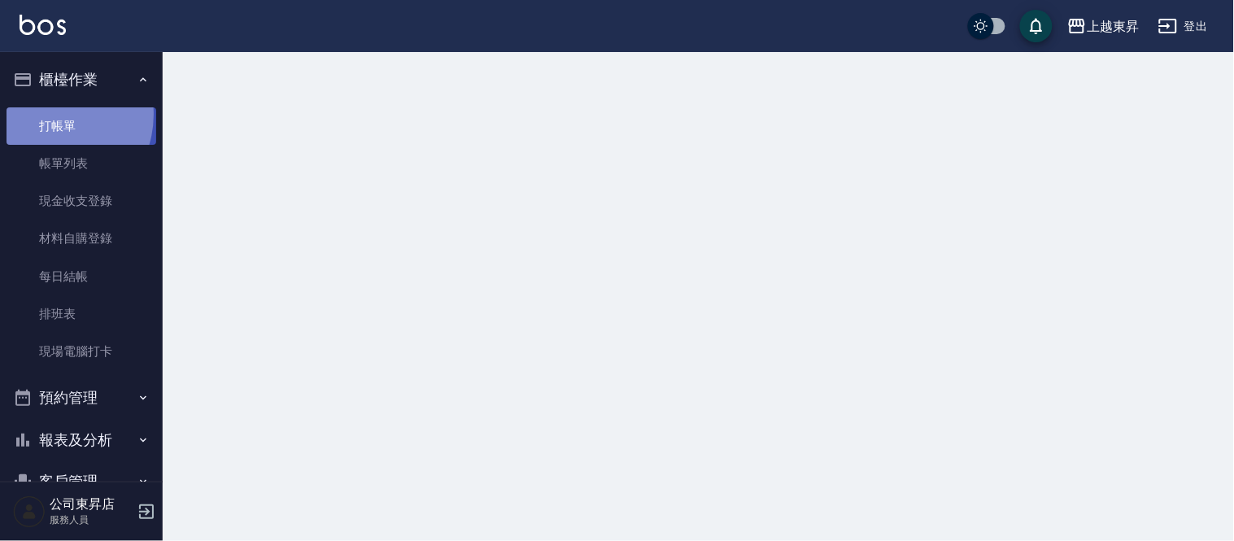
click at [45, 114] on link "打帳單" at bounding box center [82, 125] width 150 height 37
